Goal: Task Accomplishment & Management: Use online tool/utility

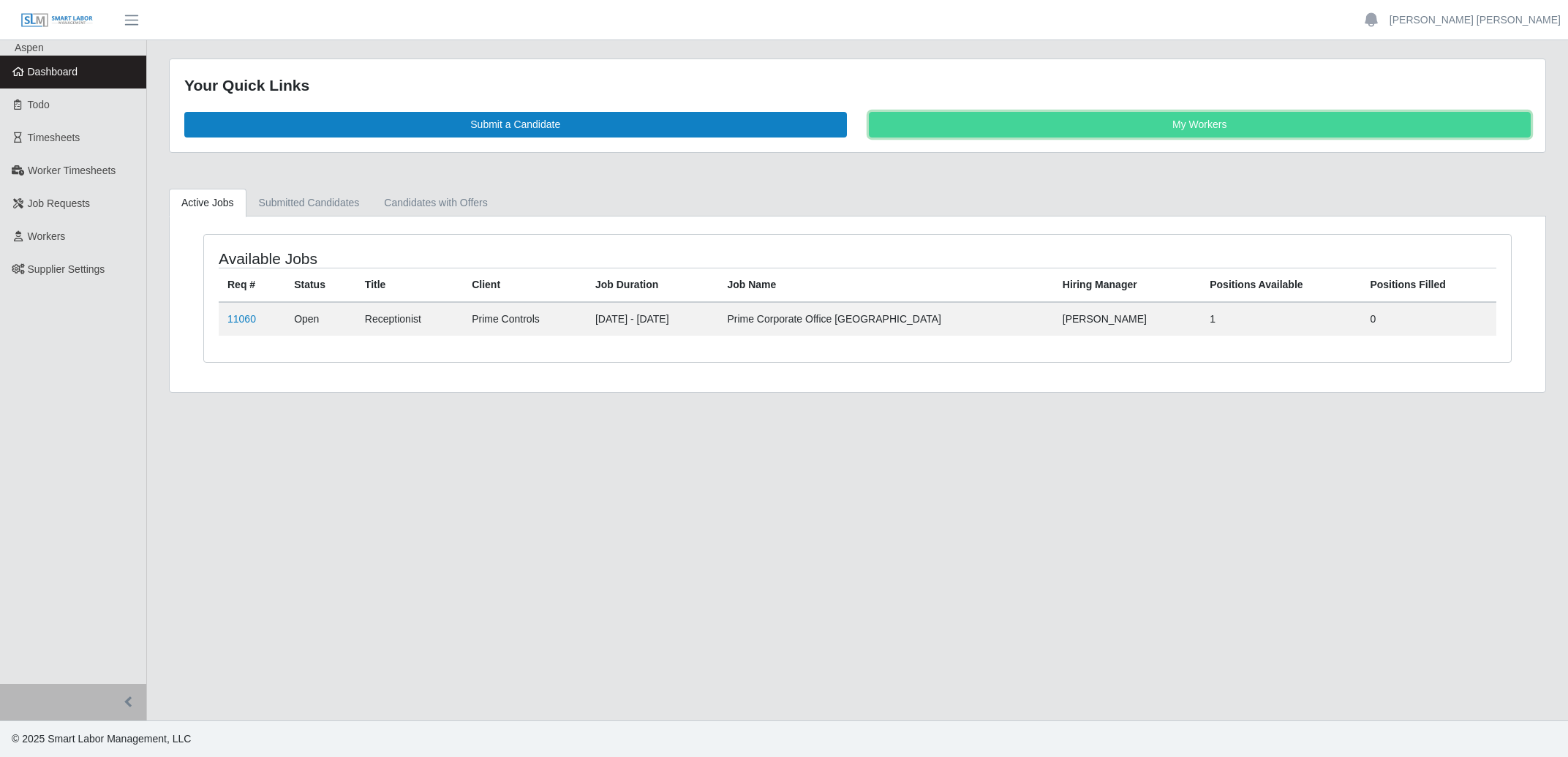
click at [1194, 127] on link "My Workers" at bounding box center [1200, 125] width 663 height 26
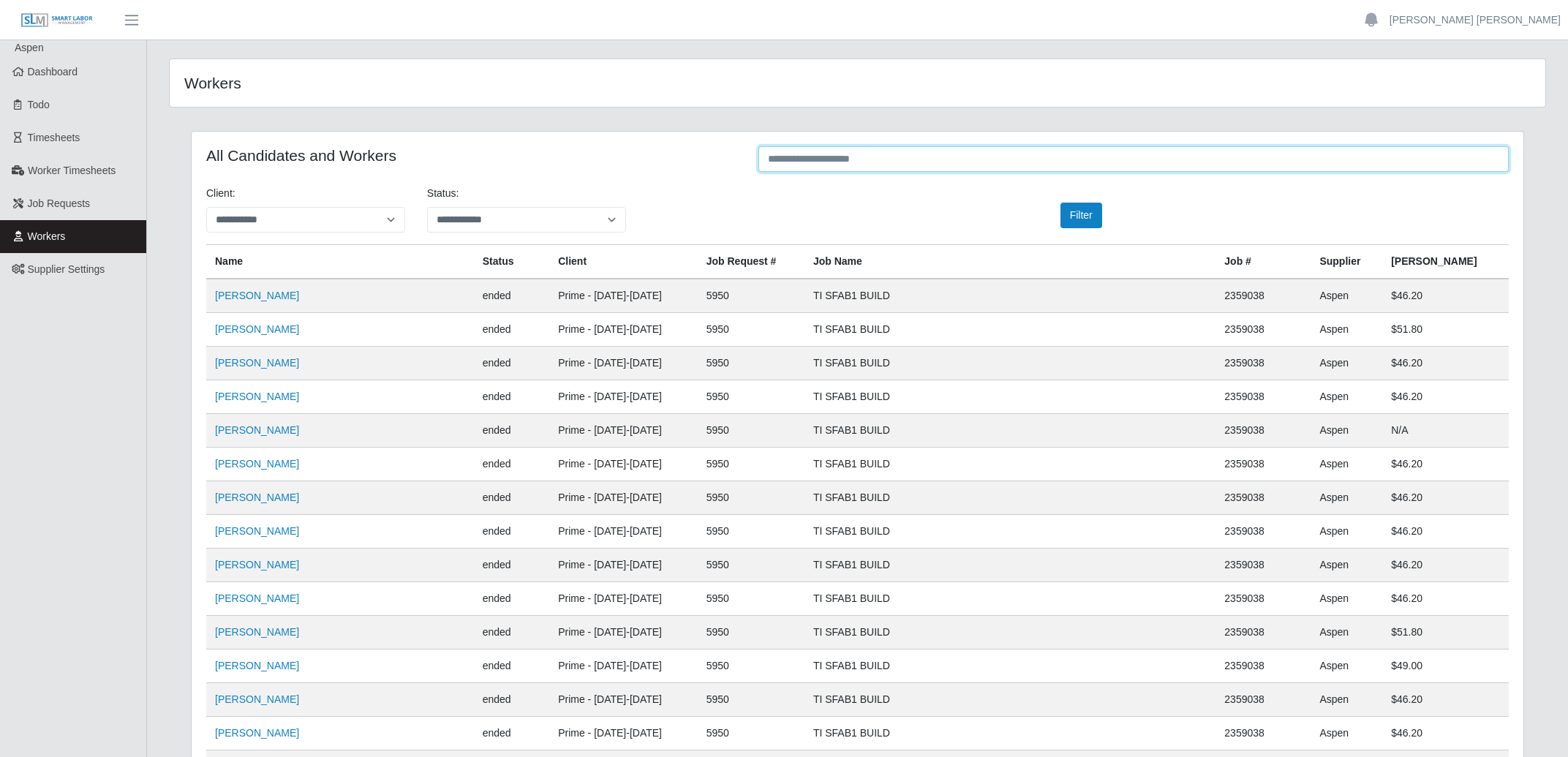
click at [966, 165] on input "text" at bounding box center [1134, 158] width 751 height 26
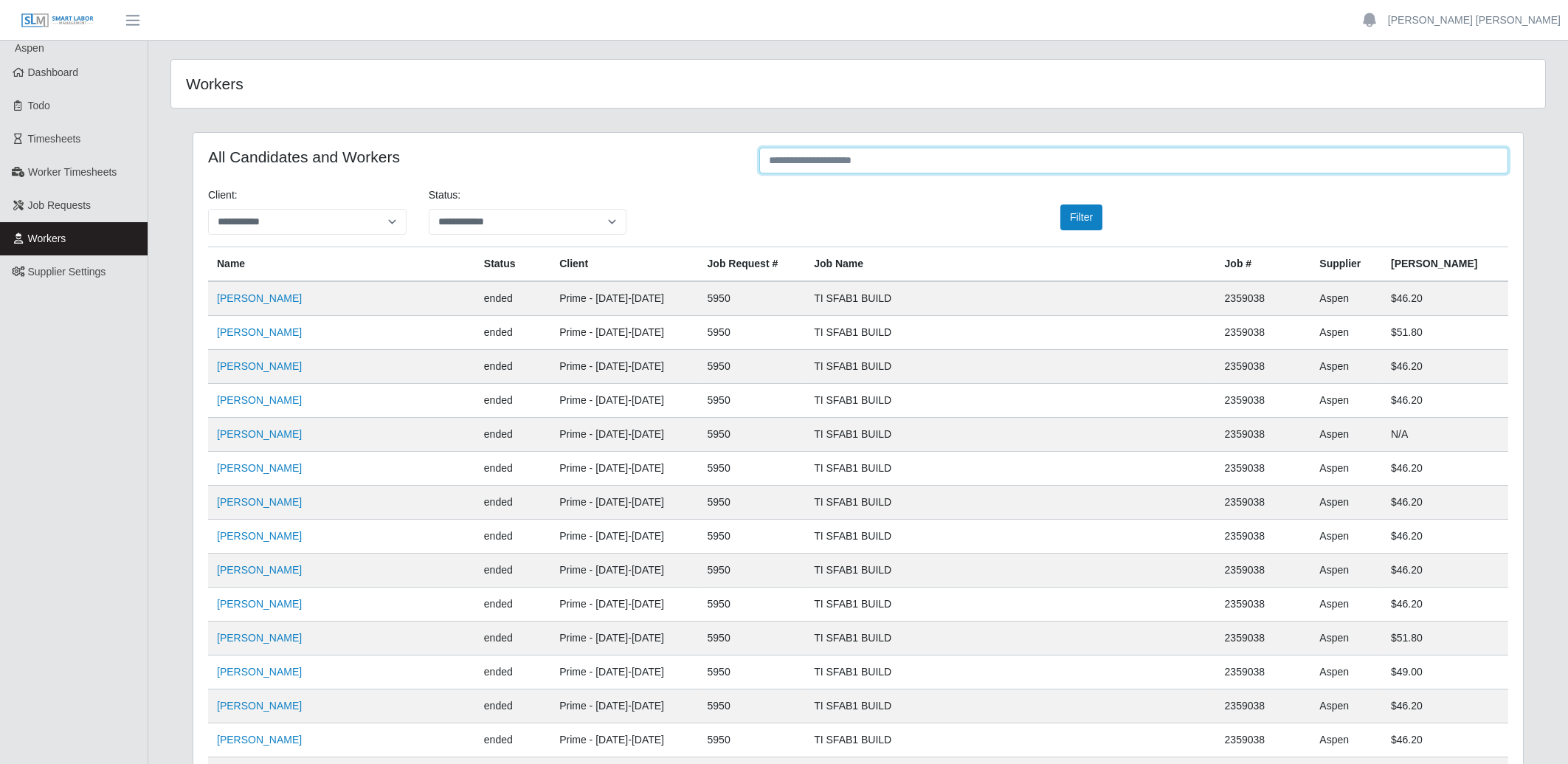
click at [975, 167] on input "text" at bounding box center [1134, 160] width 749 height 26
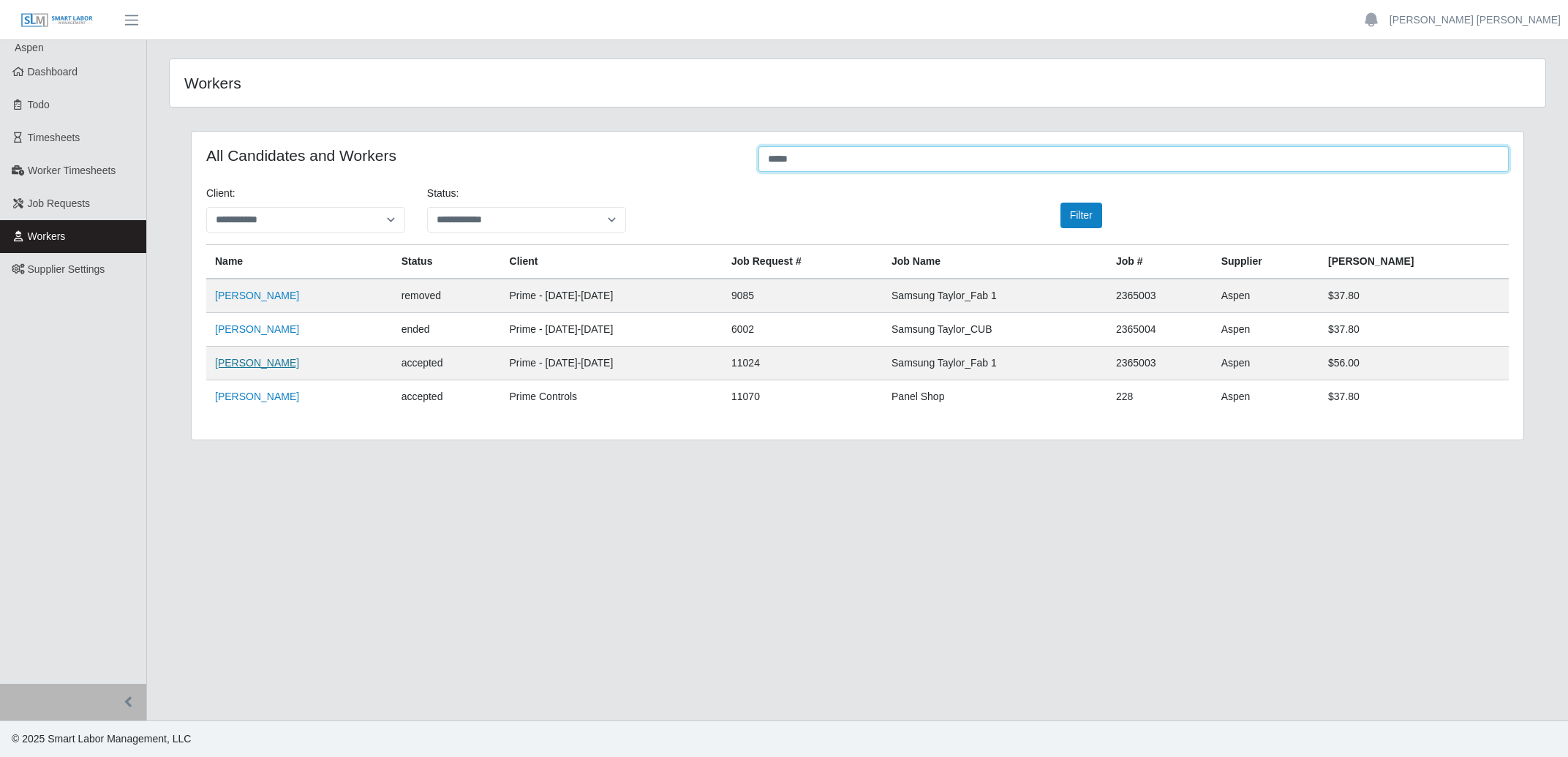
type input "*****"
click at [256, 365] on link "Cesar Martinez" at bounding box center [257, 362] width 84 height 12
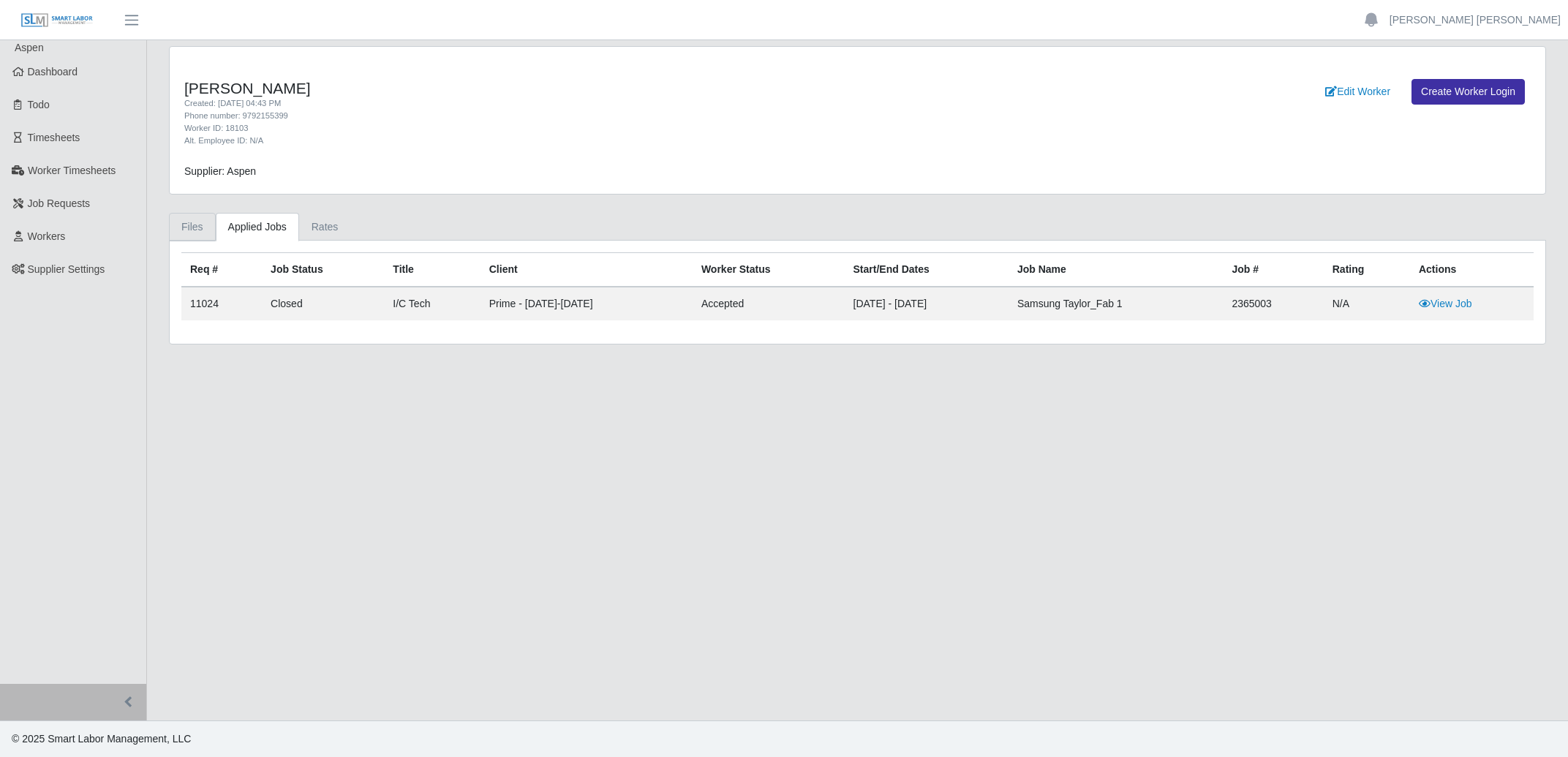
click at [200, 221] on link "Files" at bounding box center [192, 227] width 47 height 28
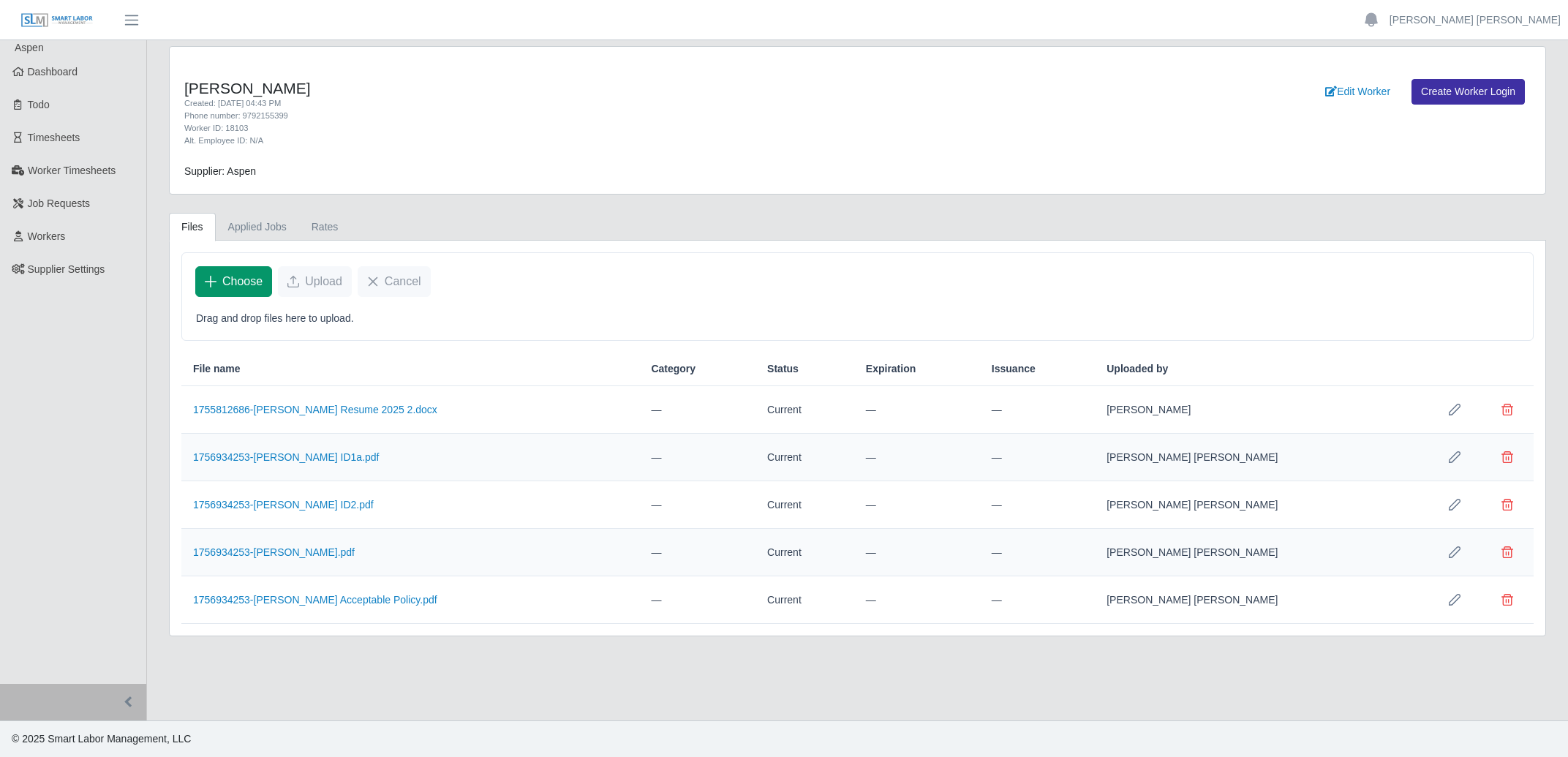
click at [251, 294] on button "Choose" at bounding box center [234, 281] width 76 height 31
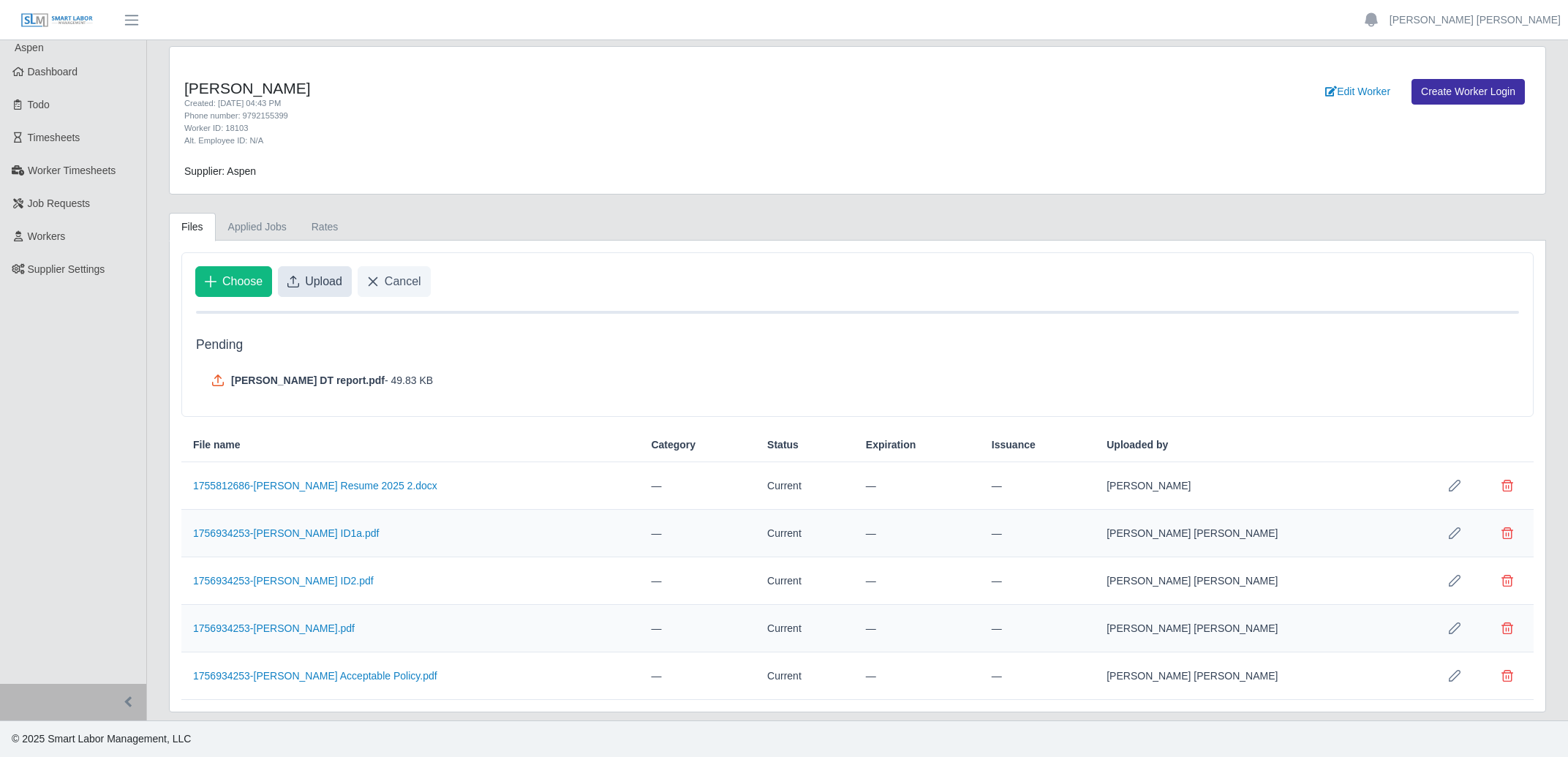
click at [309, 286] on span "Upload" at bounding box center [324, 282] width 37 height 18
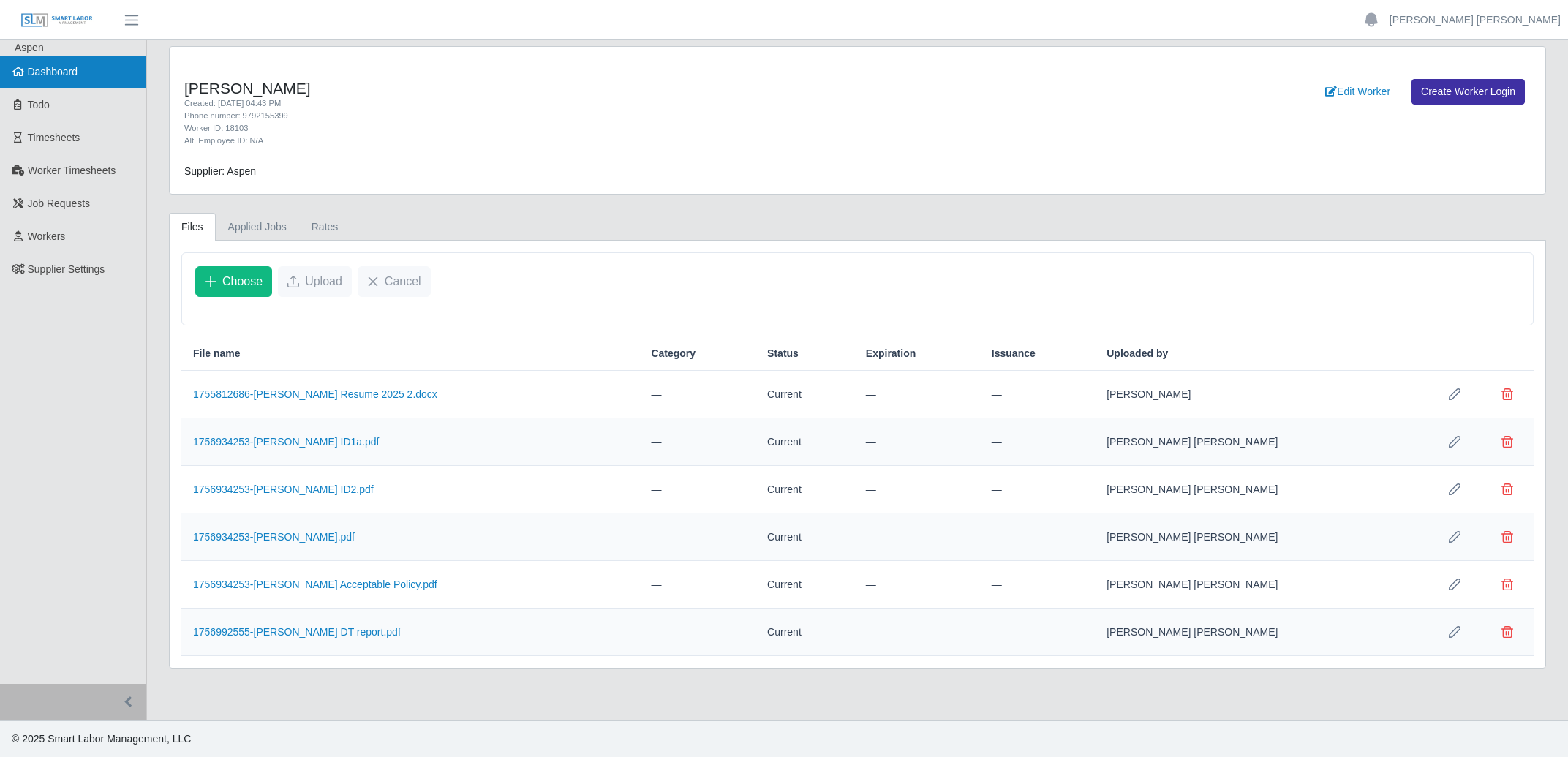
click at [38, 72] on span "Dashboard" at bounding box center [52, 71] width 51 height 12
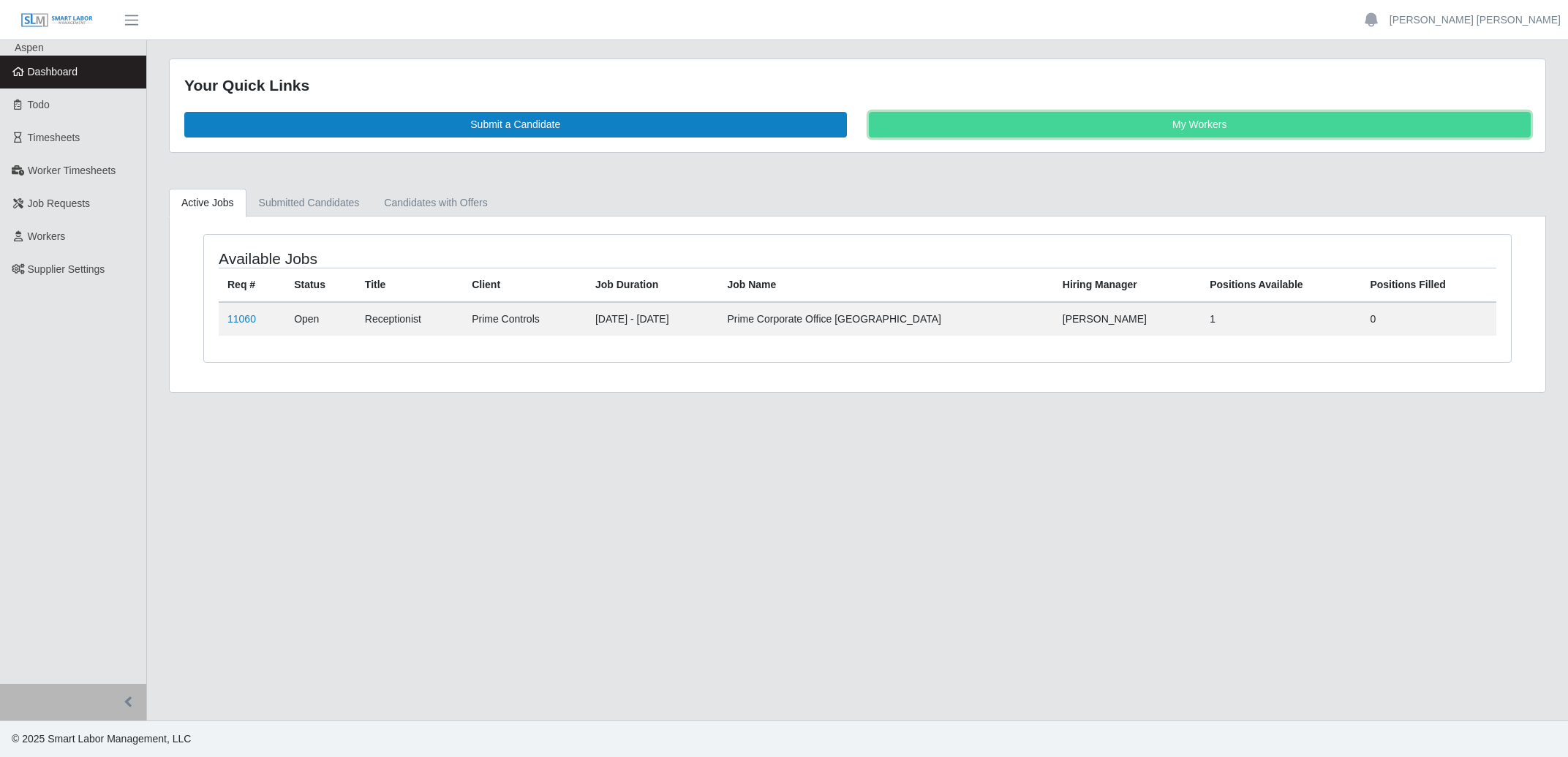
click at [1185, 125] on link "My Workers" at bounding box center [1200, 125] width 663 height 26
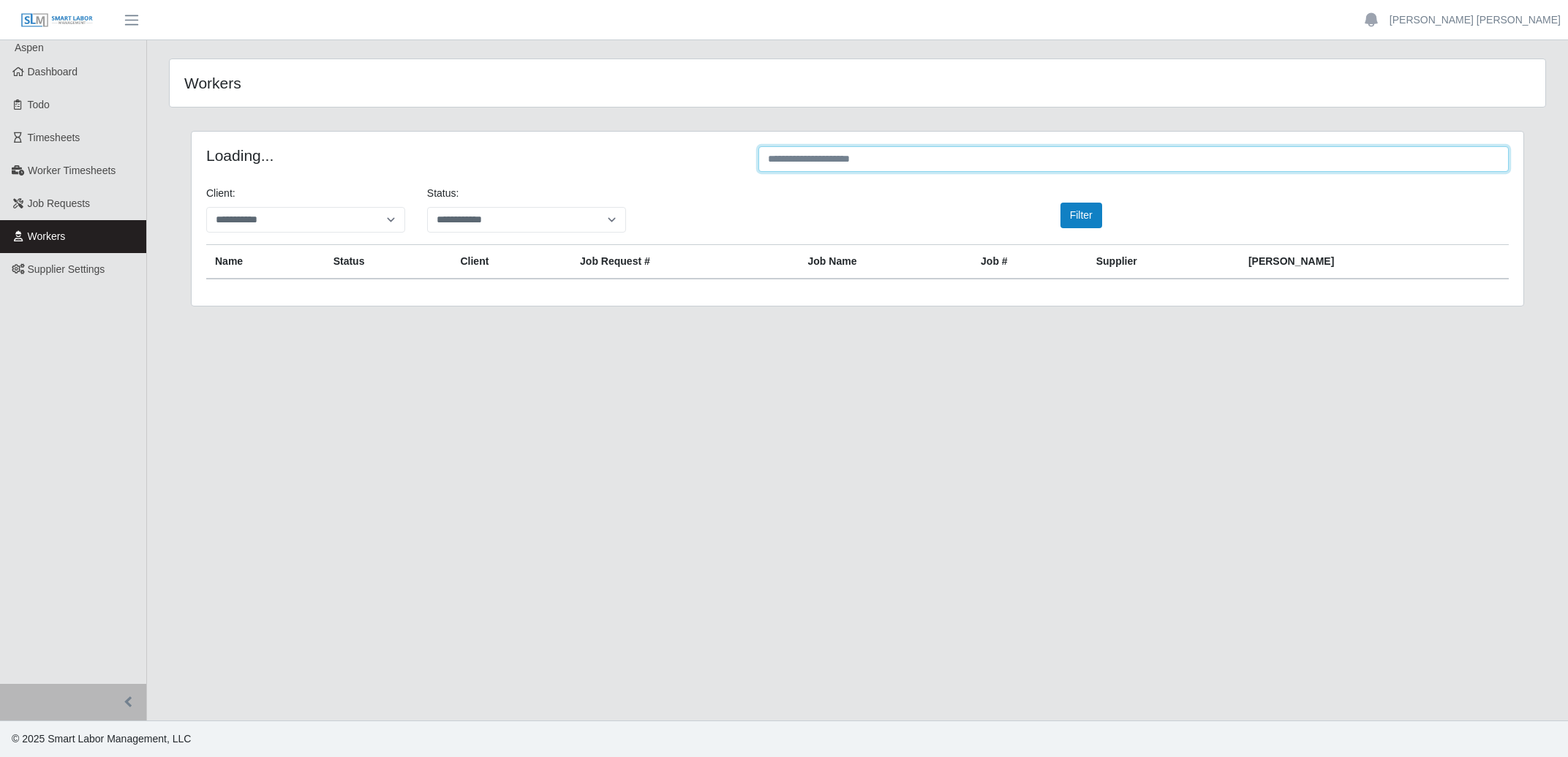
click at [884, 158] on input "text" at bounding box center [1134, 158] width 751 height 26
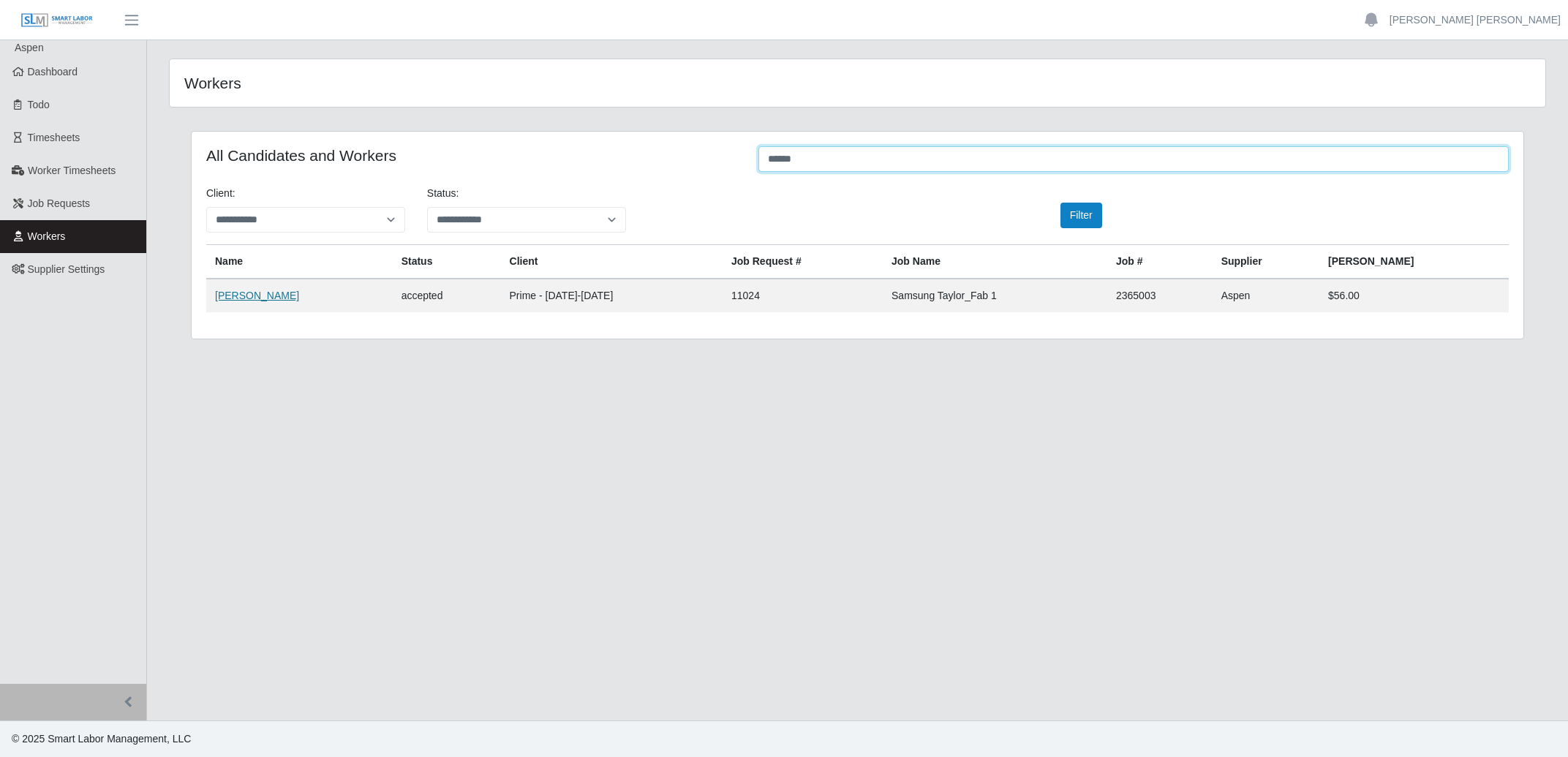
type input "******"
click at [240, 292] on link "Luis Diaz" at bounding box center [257, 295] width 84 height 12
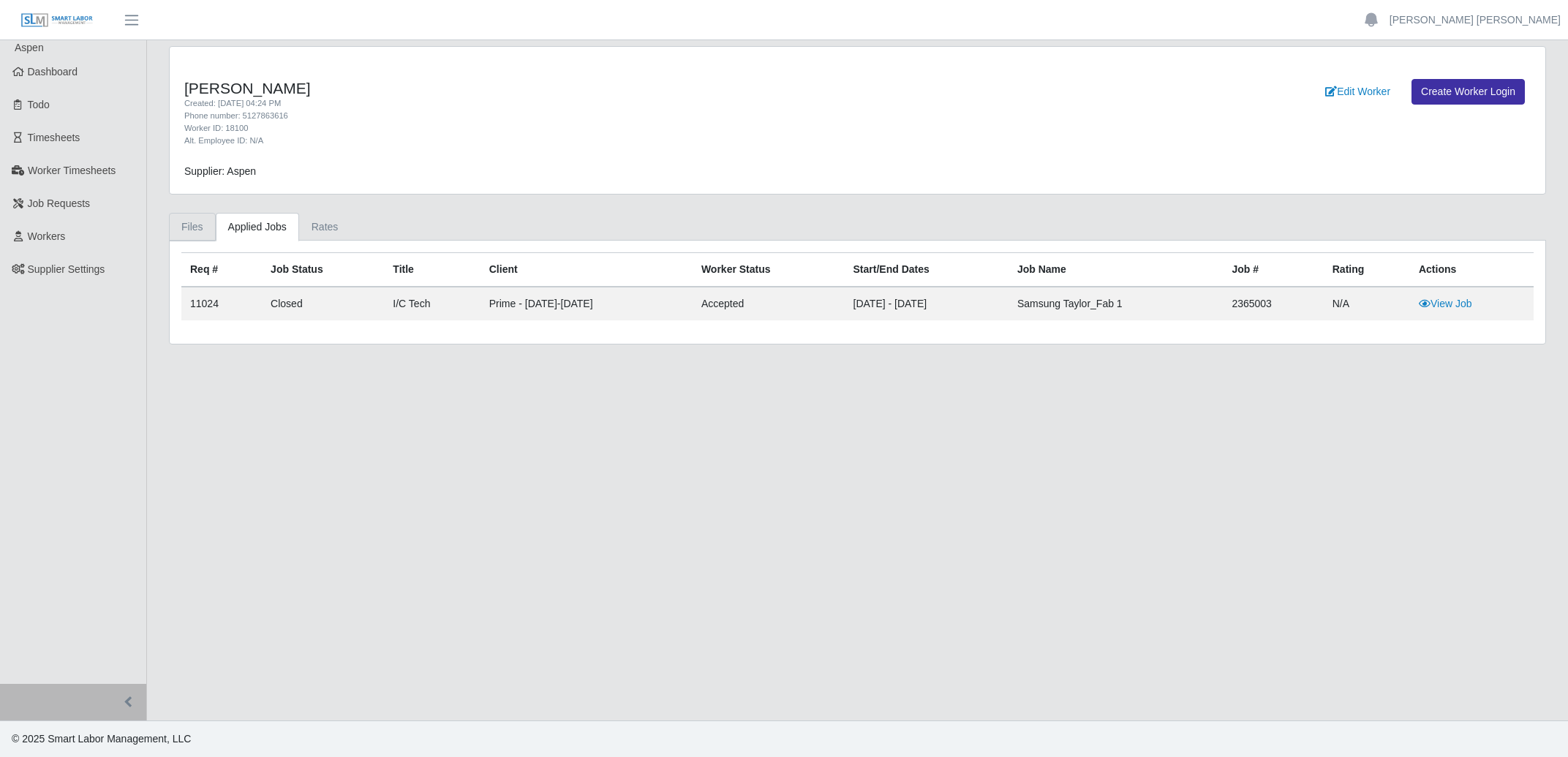
click at [191, 225] on link "Files" at bounding box center [192, 227] width 47 height 28
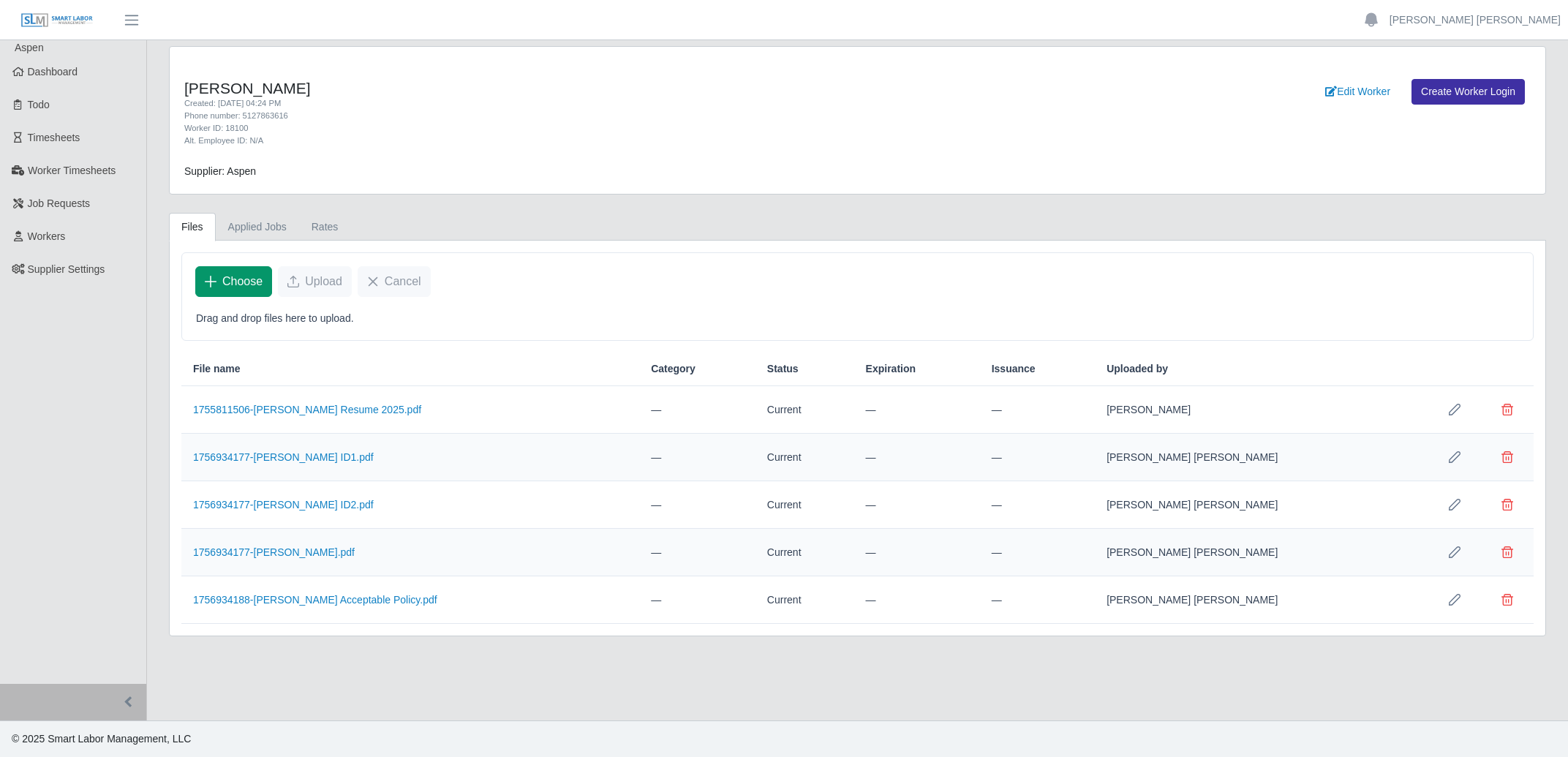
click at [245, 286] on span "Choose" at bounding box center [242, 282] width 40 height 18
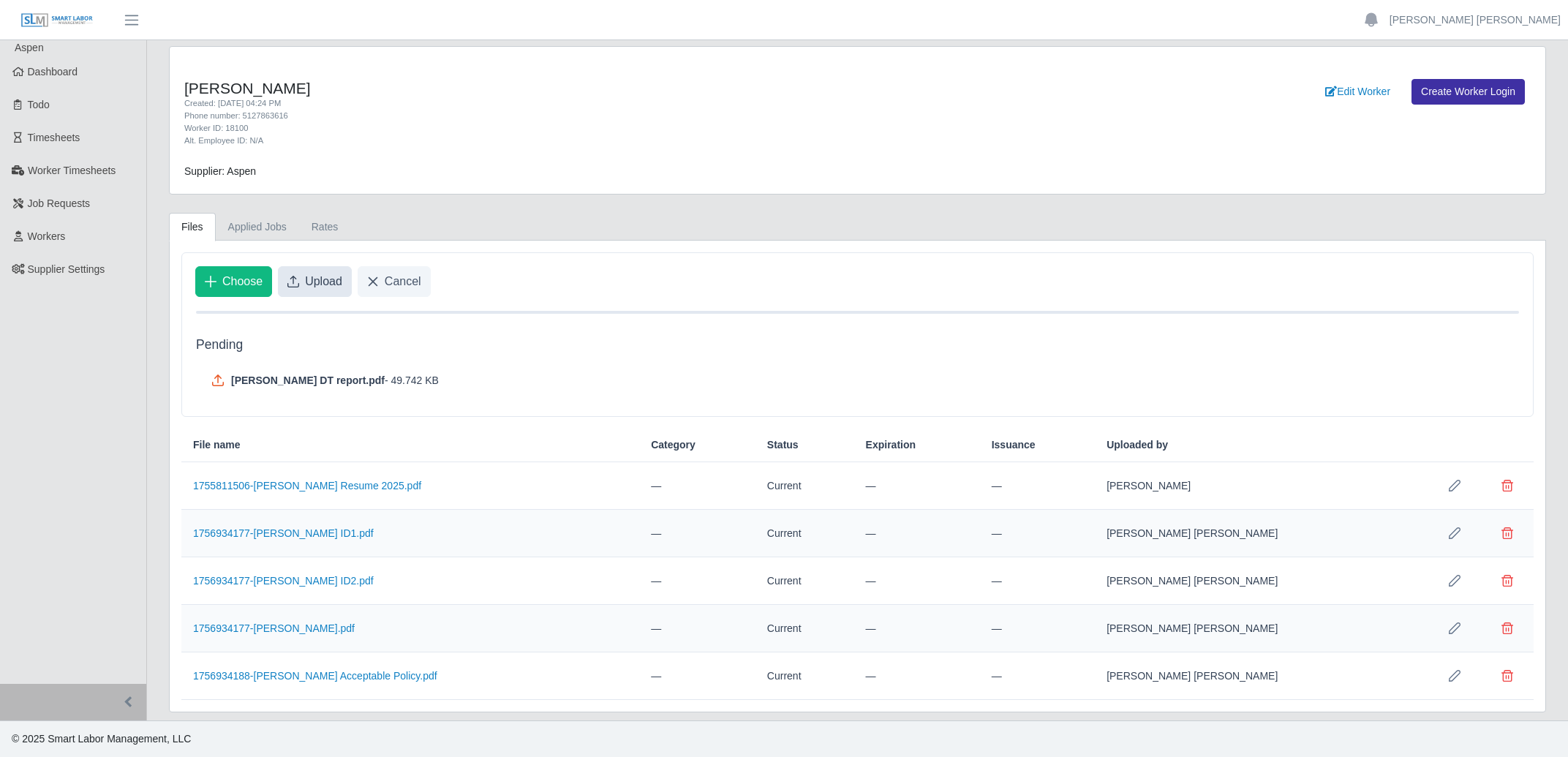
click at [327, 292] on button "Upload" at bounding box center [314, 281] width 74 height 31
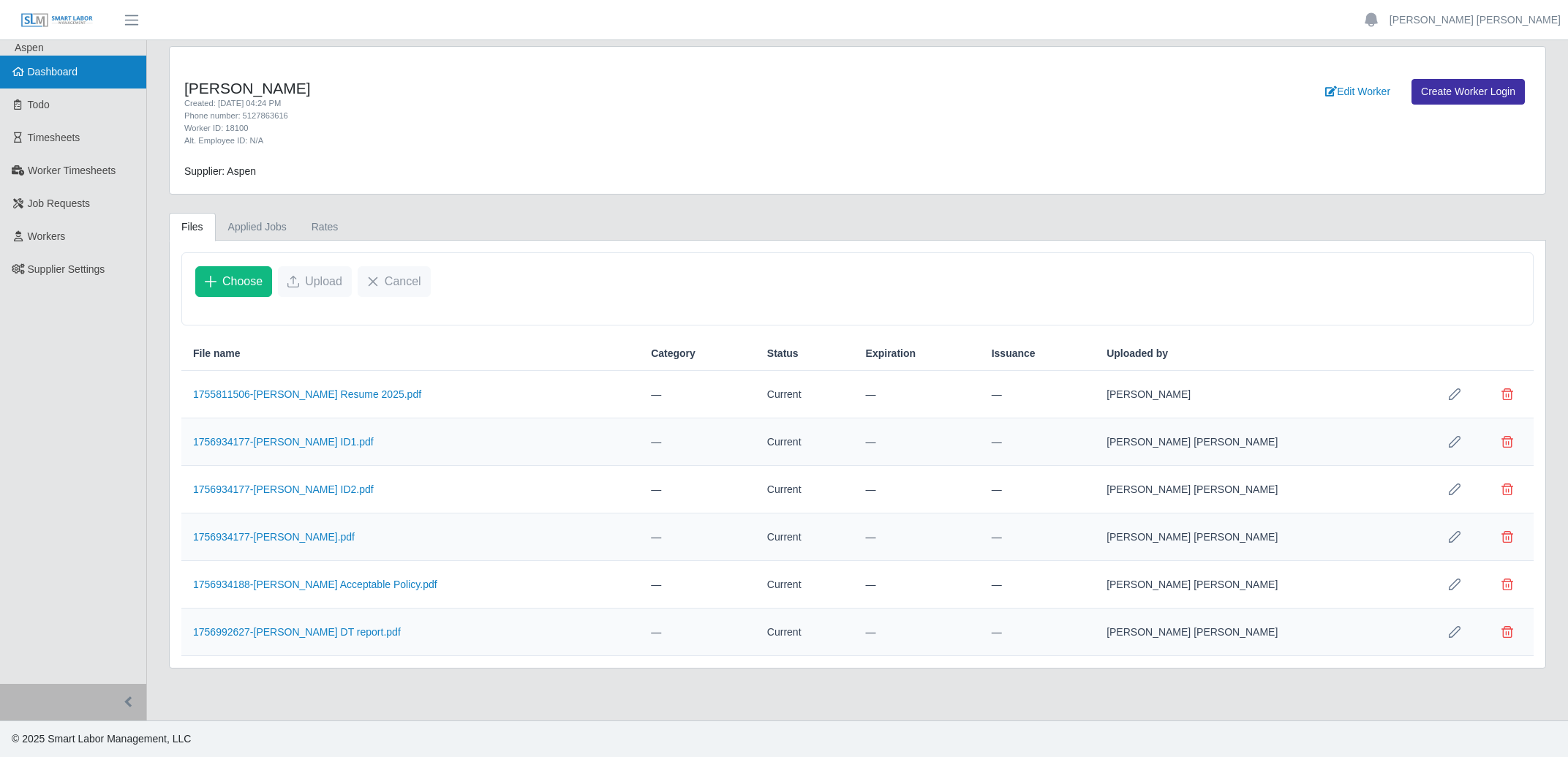
click at [51, 66] on span "Dashboard" at bounding box center [52, 71] width 51 height 12
